Goal: Task Accomplishment & Management: Complete application form

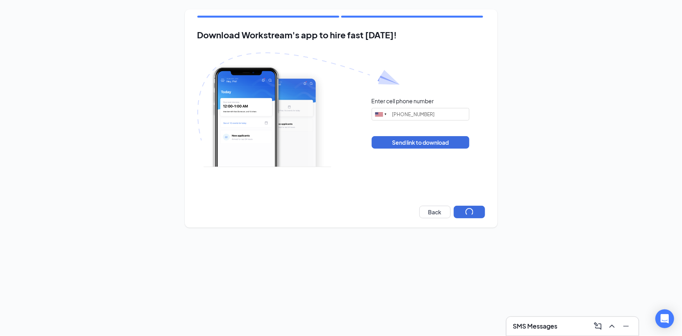
type input "[PHONE_NUMBER]"
click at [459, 216] on button "Next" at bounding box center [469, 212] width 31 height 13
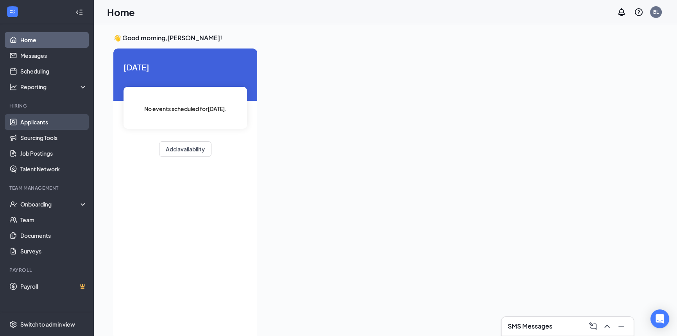
click at [45, 126] on link "Applicants" at bounding box center [53, 122] width 67 height 16
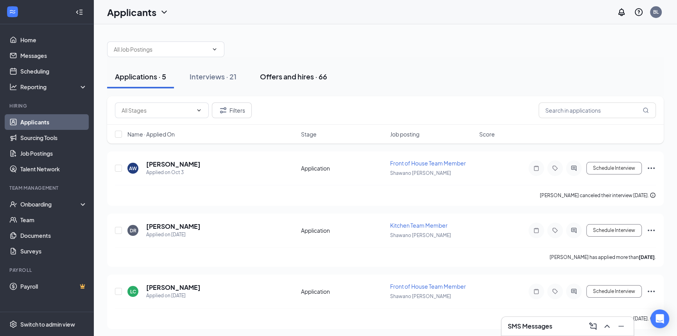
click at [278, 74] on div "Offers and hires · 66" at bounding box center [293, 77] width 67 height 10
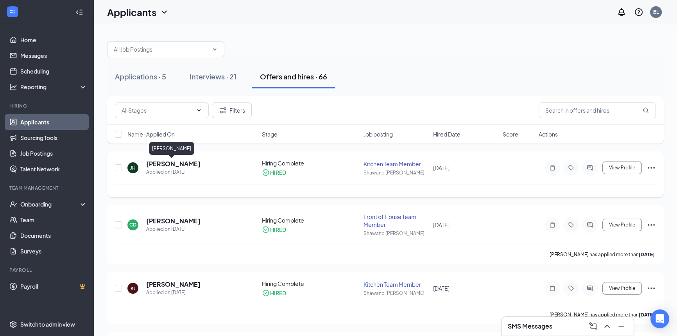
click at [166, 164] on h5 "[PERSON_NAME]" at bounding box center [173, 163] width 54 height 9
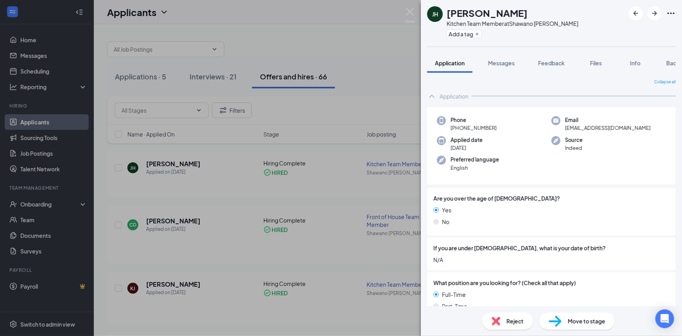
click at [340, 111] on div "JH Javondre Harris Kitchen Team Member at Shawano Culver's Add a tag Applicatio…" at bounding box center [341, 168] width 682 height 336
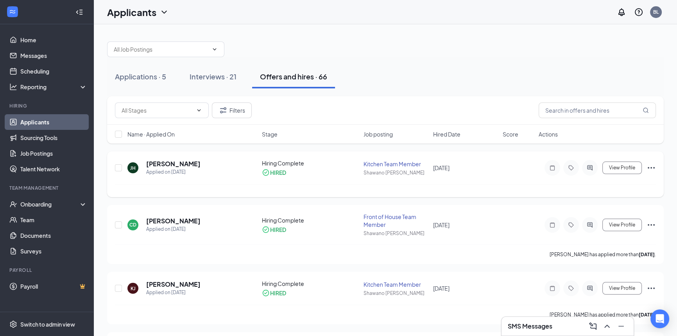
click at [653, 168] on icon "Ellipses" at bounding box center [650, 167] width 9 height 9
click at [513, 190] on div at bounding box center [385, 190] width 541 height 13
click at [44, 205] on div "Onboarding" at bounding box center [50, 204] width 60 height 8
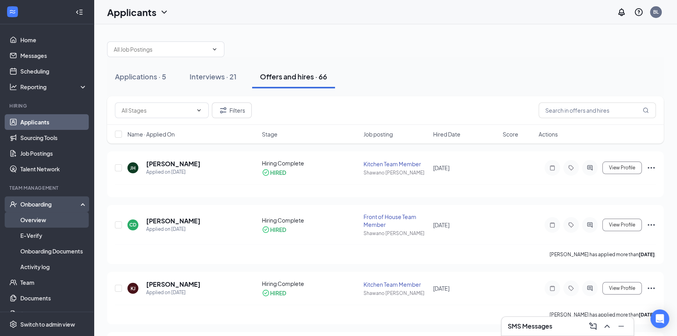
click at [43, 220] on link "Overview" at bounding box center [53, 220] width 67 height 16
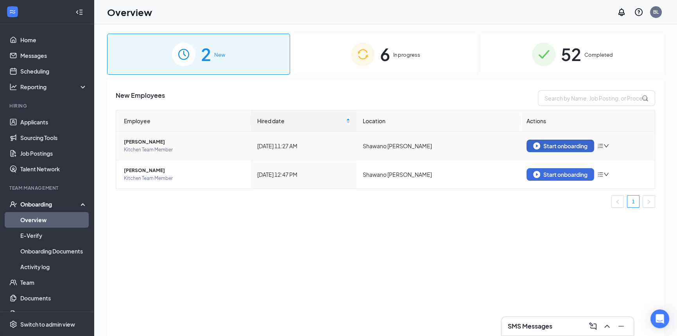
click at [573, 148] on div "Start onboarding" at bounding box center [560, 145] width 54 height 7
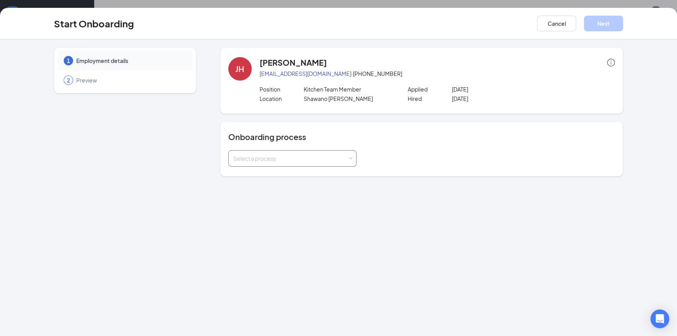
click at [353, 156] on div "Select a process" at bounding box center [292, 158] width 128 height 16
click at [293, 191] on li "Team Member" at bounding box center [292, 188] width 128 height 14
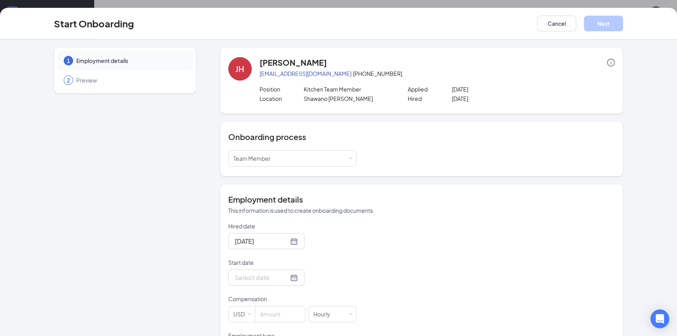
click at [267, 252] on form "Hired date Oct 15, 2025 Start date Compensation USD Hourly Employment type Full…" at bounding box center [292, 308] width 128 height 173
click at [269, 241] on input "Oct 15, 2025" at bounding box center [262, 241] width 54 height 10
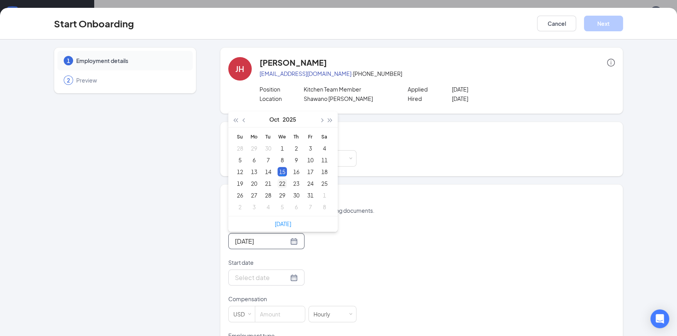
type input "Oct 22, 2025"
click at [281, 185] on div "22" at bounding box center [281, 183] width 9 height 9
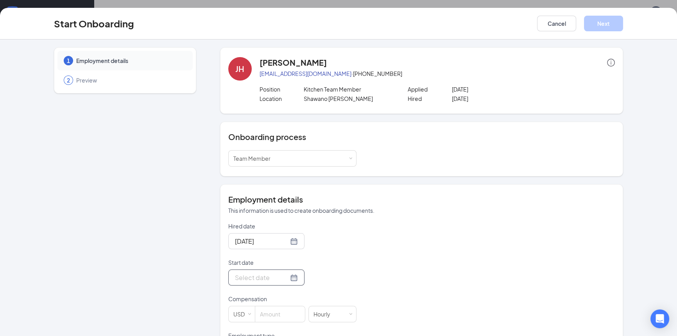
drag, startPoint x: 261, startPoint y: 280, endPoint x: 681, endPoint y: 283, distance: 420.8
click at [262, 279] on input "Start date" at bounding box center [262, 277] width 54 height 10
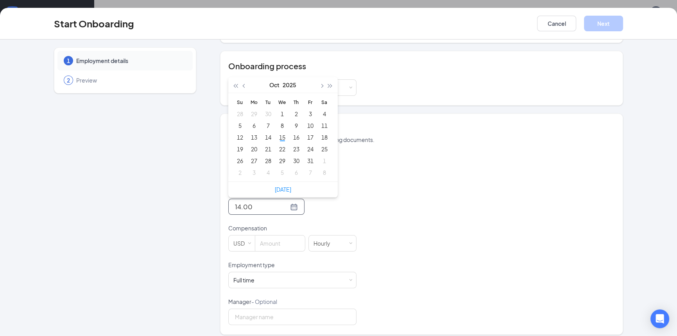
scroll to position [77, 0]
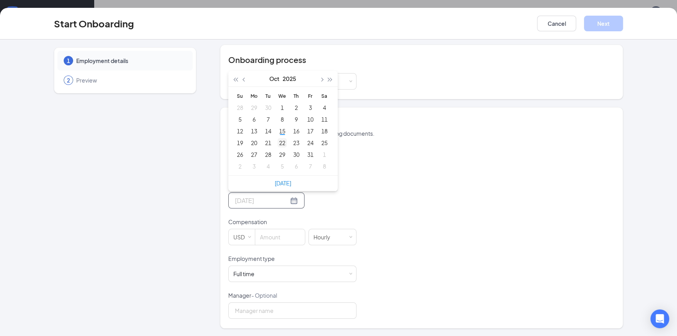
click at [277, 142] on div "22" at bounding box center [281, 142] width 9 height 9
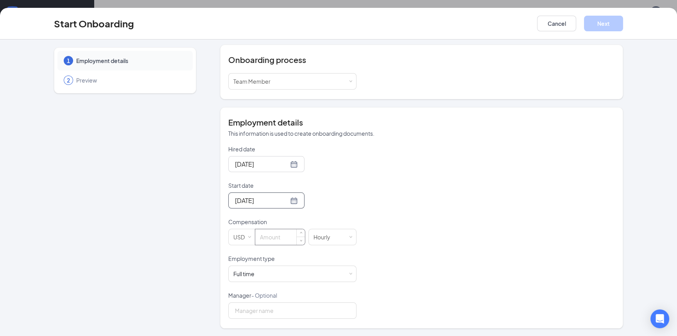
type input "Oct 22, 2025"
click at [276, 233] on input at bounding box center [280, 237] width 50 height 16
type input "14"
click at [596, 29] on button "Next" at bounding box center [603, 24] width 39 height 16
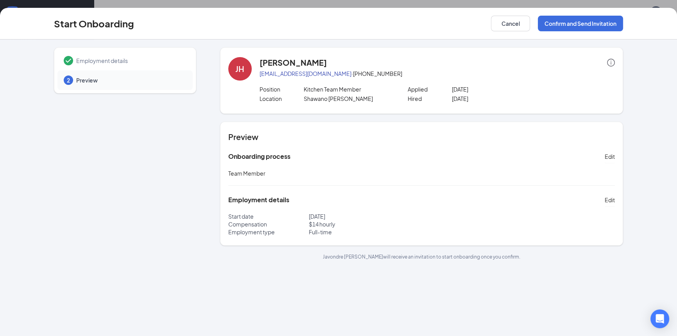
scroll to position [0, 0]
click at [567, 20] on button "Confirm and Send Invitation" at bounding box center [580, 24] width 85 height 16
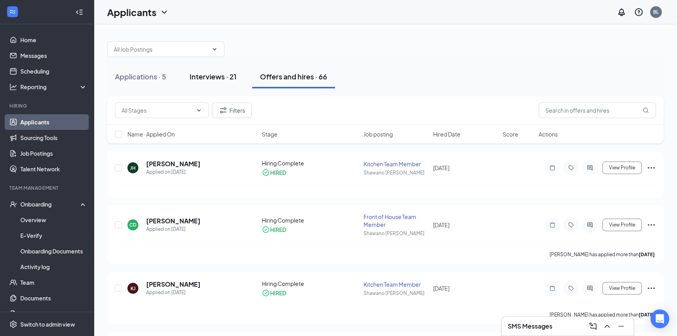
click at [210, 78] on div "Interviews · 21" at bounding box center [213, 77] width 47 height 10
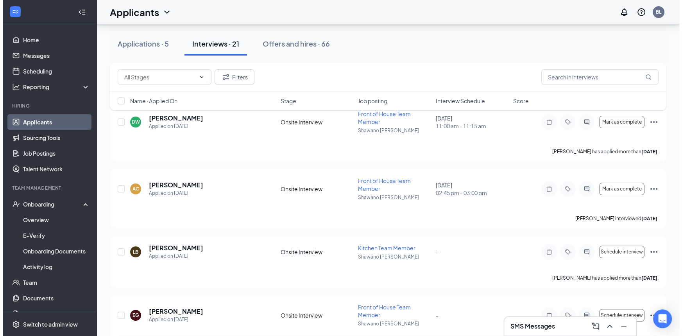
scroll to position [177, 0]
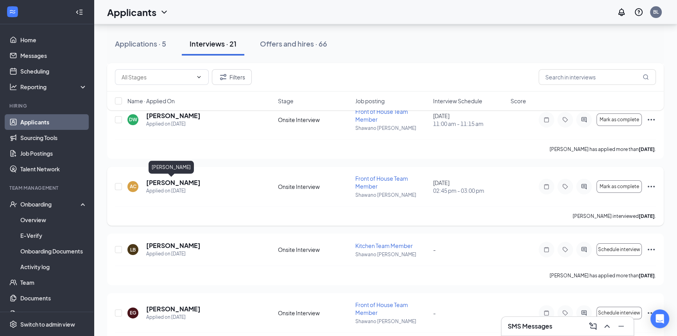
click at [177, 183] on h5 "Aidan Conant" at bounding box center [173, 182] width 54 height 9
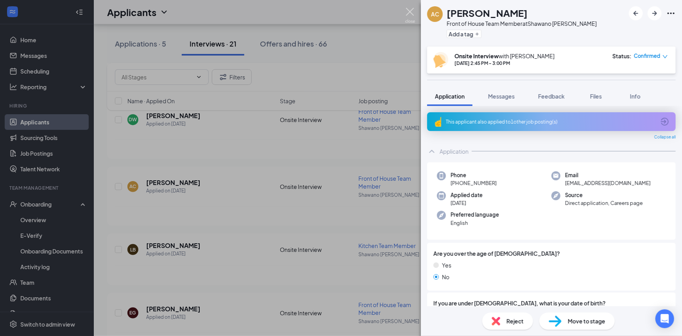
click at [414, 13] on img at bounding box center [410, 15] width 10 height 15
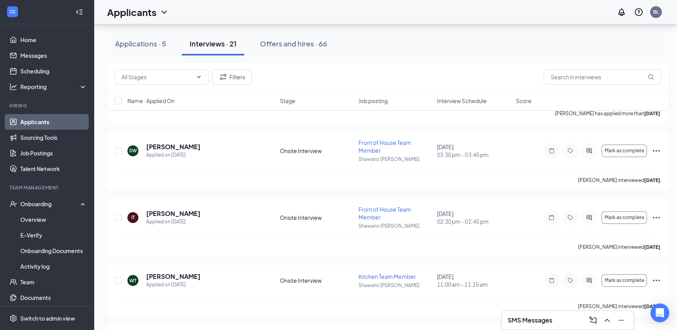
scroll to position [426, 0]
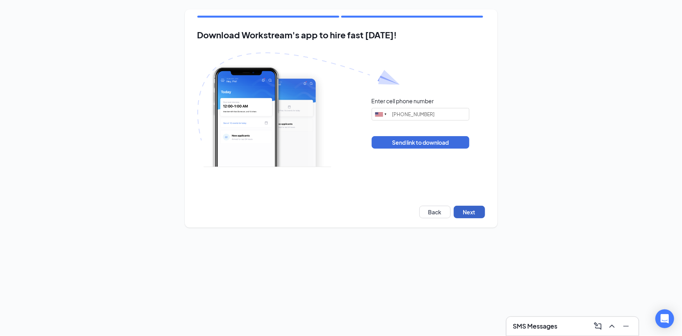
click at [468, 207] on button "Next" at bounding box center [469, 212] width 31 height 13
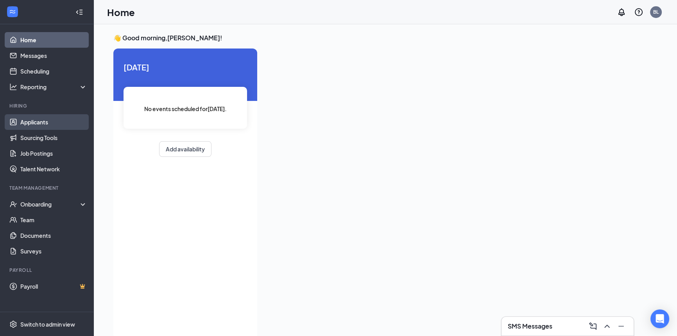
click at [35, 120] on link "Applicants" at bounding box center [53, 122] width 67 height 16
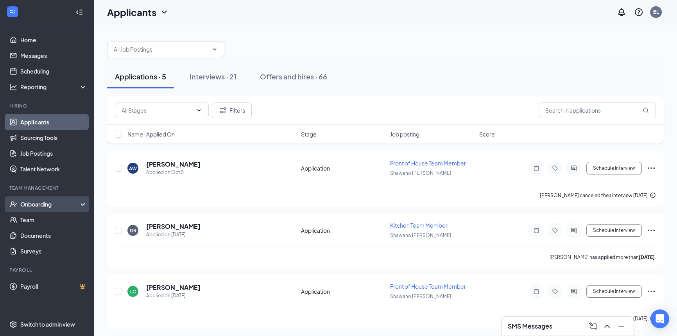
click at [46, 203] on div "Onboarding" at bounding box center [50, 204] width 60 height 8
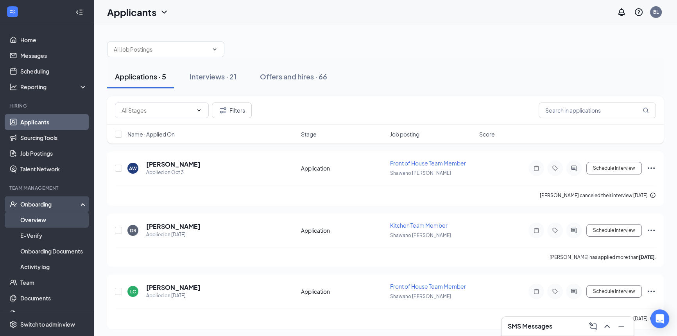
click at [44, 219] on link "Overview" at bounding box center [53, 220] width 67 height 16
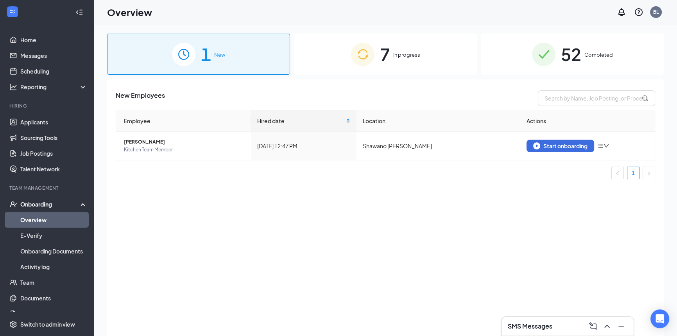
click at [392, 53] on div "7 In progress" at bounding box center [385, 54] width 183 height 41
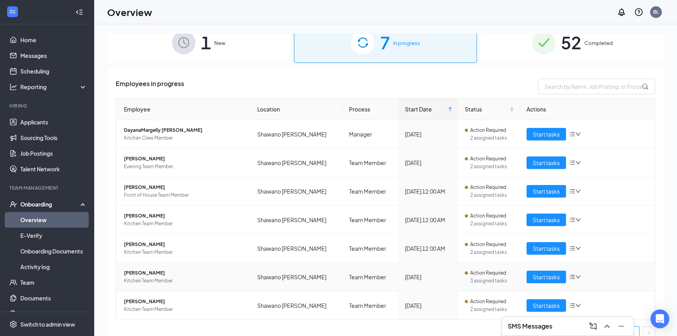
scroll to position [22, 0]
